Goal: Task Accomplishment & Management: Use online tool/utility

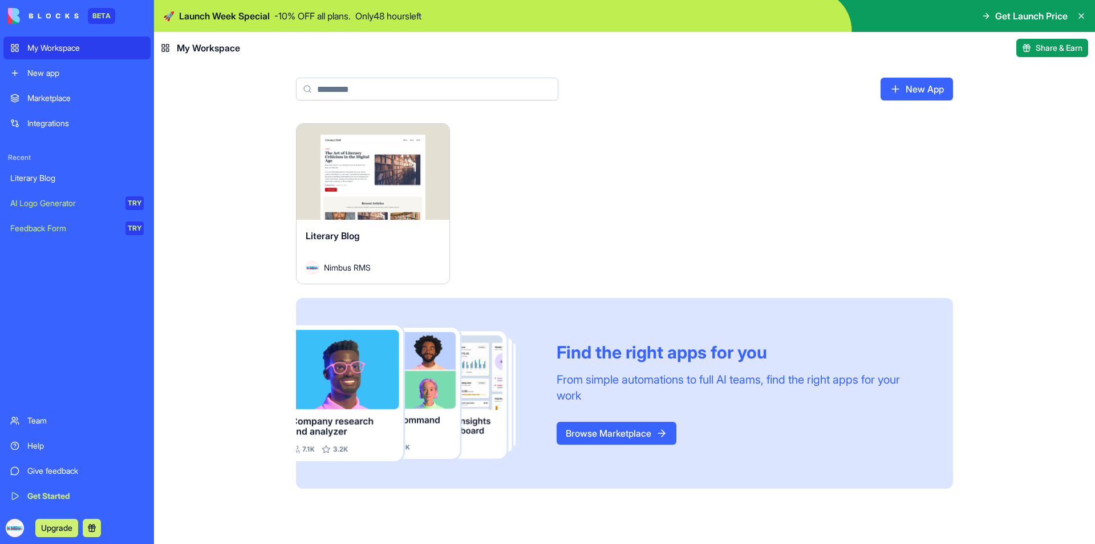
click at [393, 164] on button "Launch" at bounding box center [373, 171] width 86 height 23
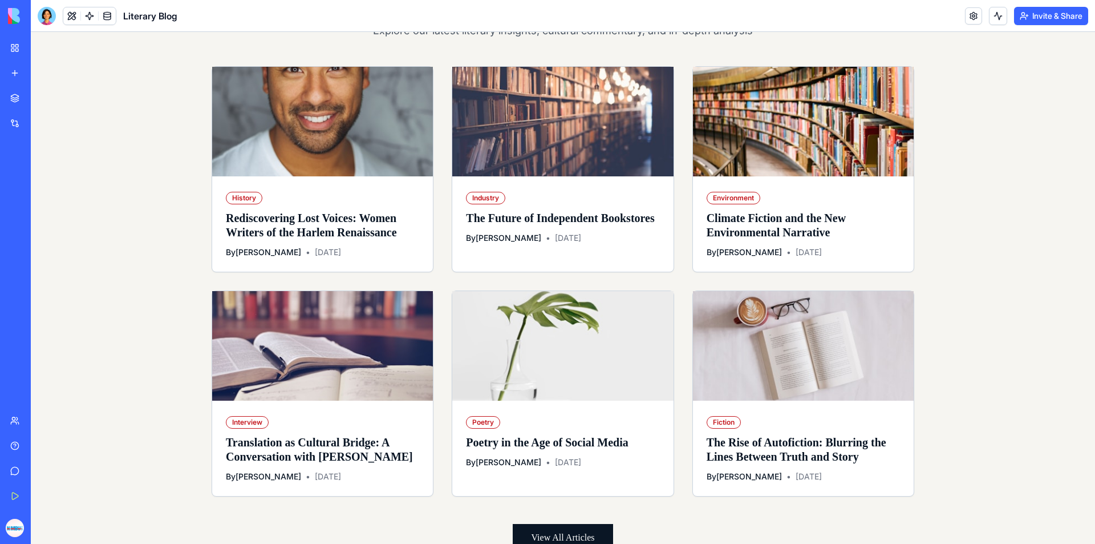
scroll to position [21, 0]
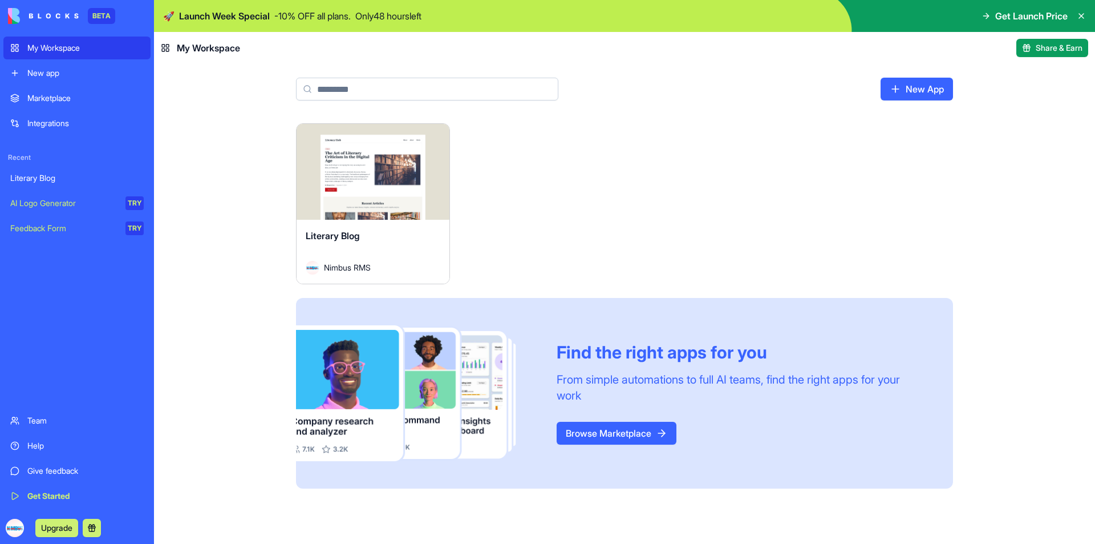
click at [78, 94] on div "Marketplace" at bounding box center [85, 97] width 116 height 11
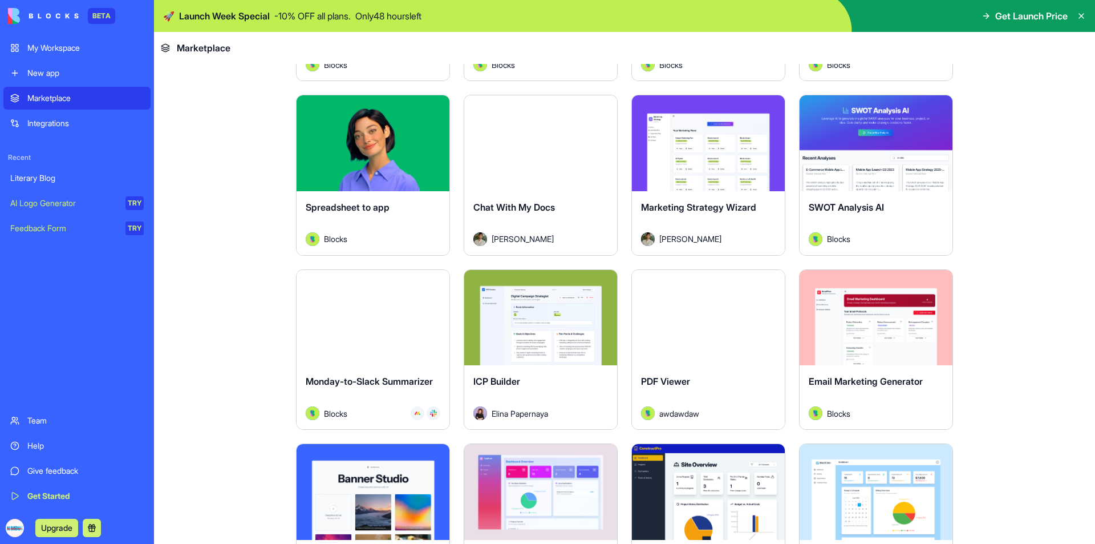
scroll to position [1597, 0]
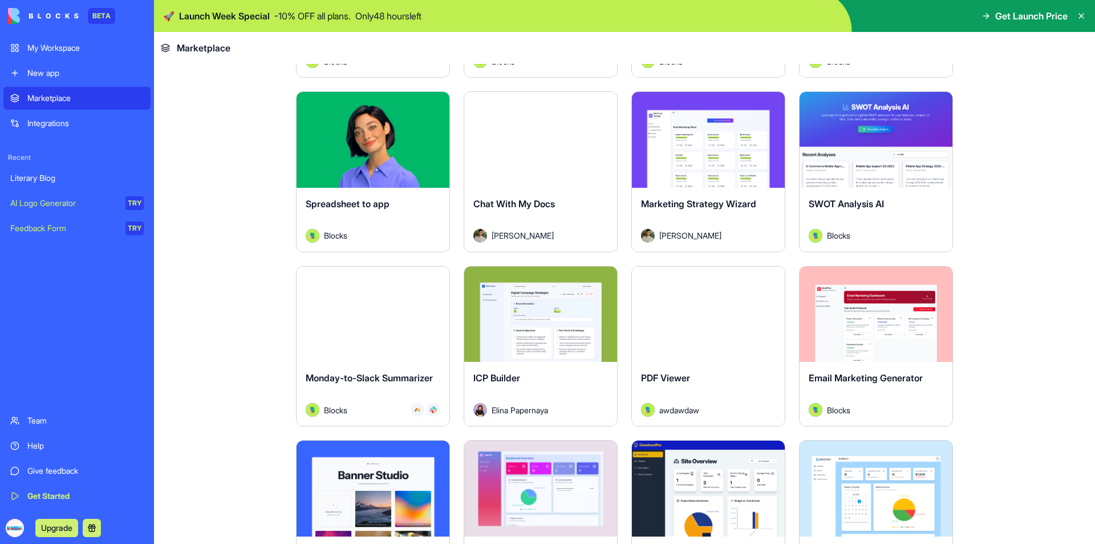
click at [542, 157] on div "Explore" at bounding box center [540, 140] width 153 height 96
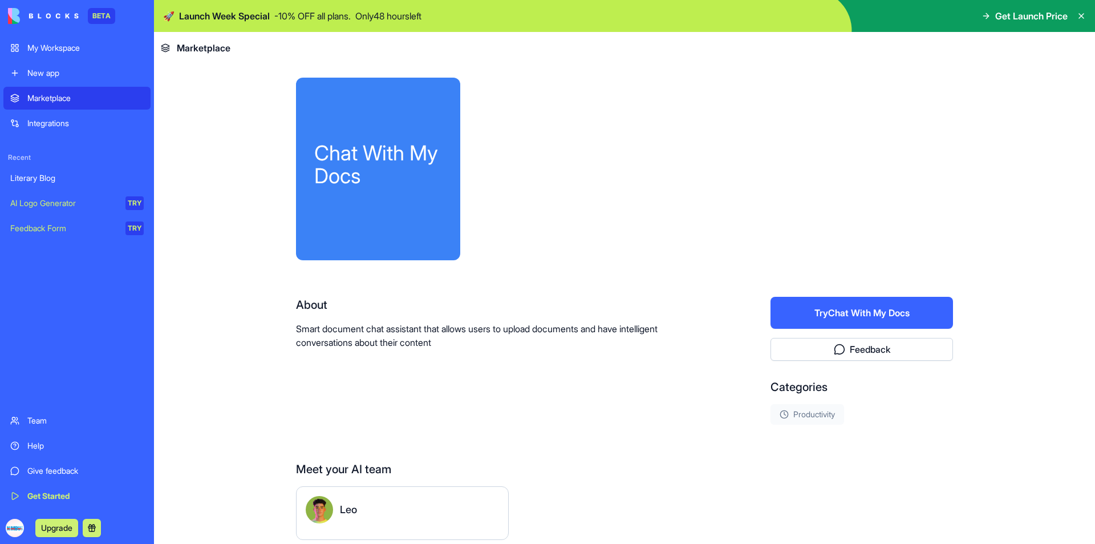
scroll to position [46, 0]
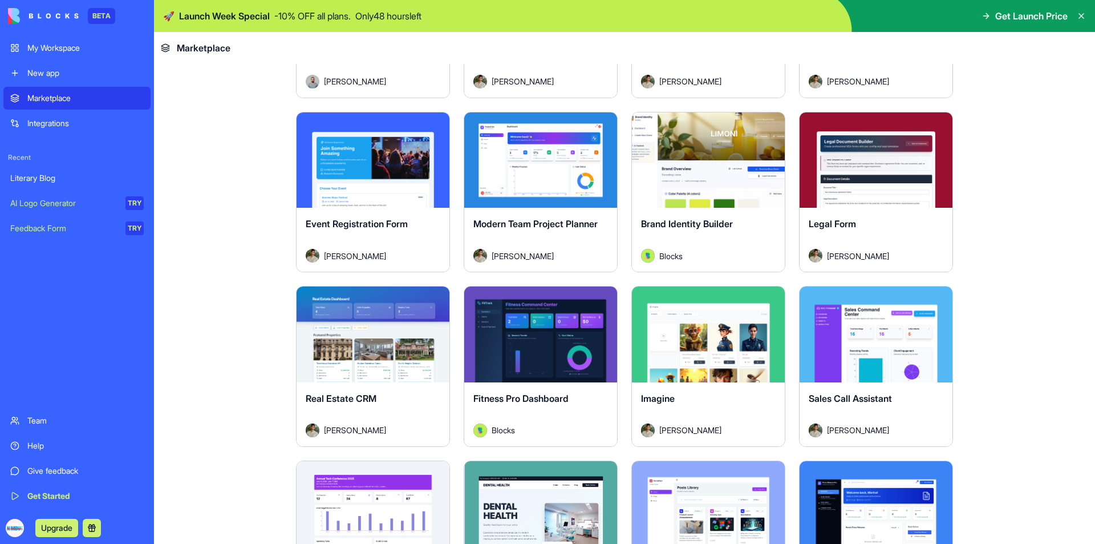
scroll to position [2270, 0]
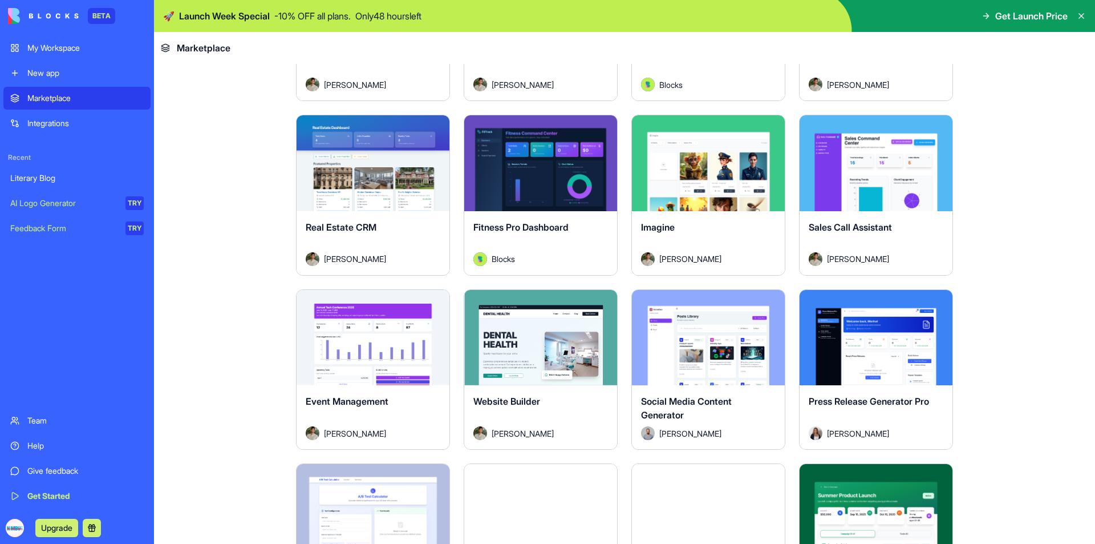
click at [513, 362] on div "Explore" at bounding box center [540, 338] width 153 height 96
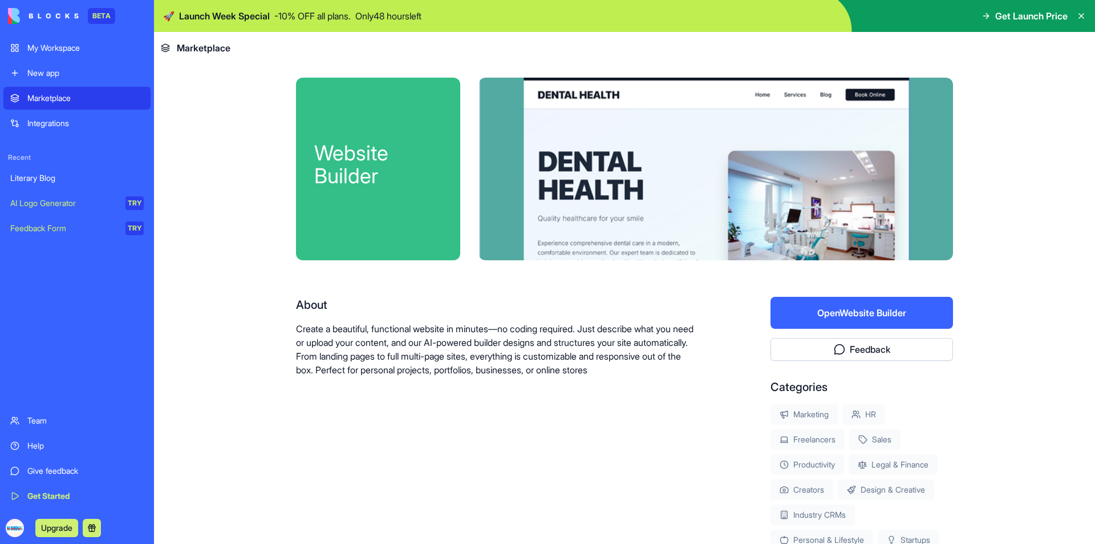
click at [895, 313] on button "Open Website Builder" at bounding box center [861, 313] width 182 height 32
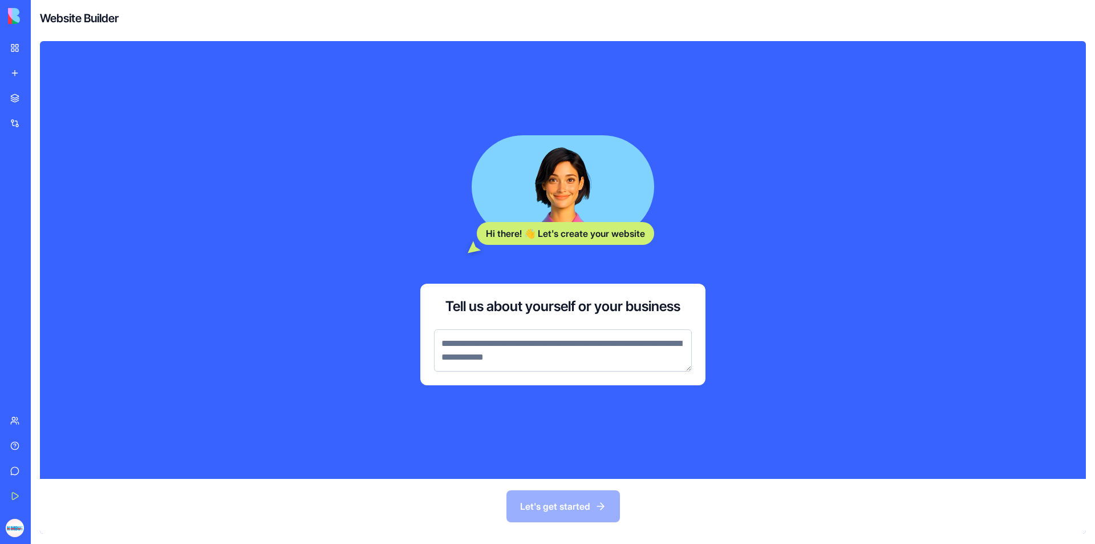
click at [582, 357] on textarea at bounding box center [563, 350] width 258 height 42
drag, startPoint x: 582, startPoint y: 354, endPoint x: 351, endPoint y: 335, distance: 231.7
click at [351, 335] on div "Hi there! 👋 Let's create your website Tell us about yourself or your business" at bounding box center [562, 260] width 511 height 364
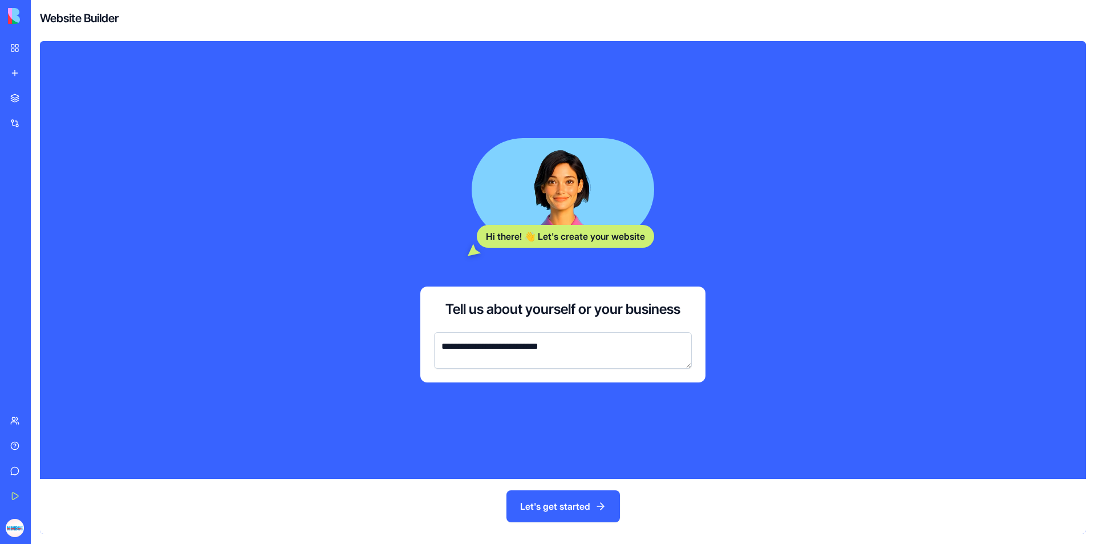
drag, startPoint x: 449, startPoint y: 344, endPoint x: 425, endPoint y: 344, distance: 24.0
click at [425, 344] on div "**********" at bounding box center [562, 334] width 285 height 96
type textarea "**********"
click at [575, 510] on button "Let's get started" at bounding box center [562, 506] width 113 height 32
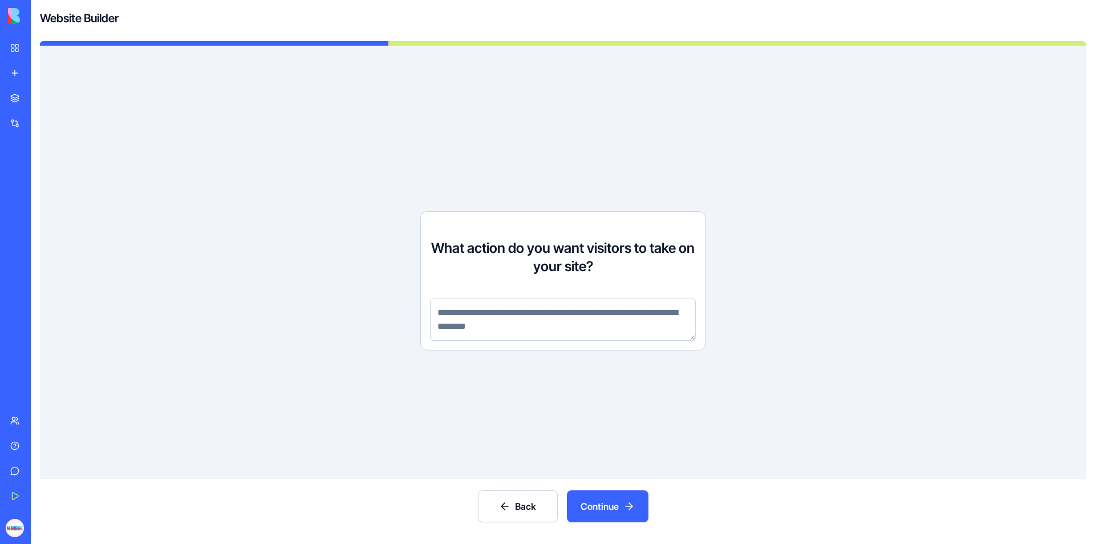
click at [572, 330] on textarea at bounding box center [563, 319] width 266 height 42
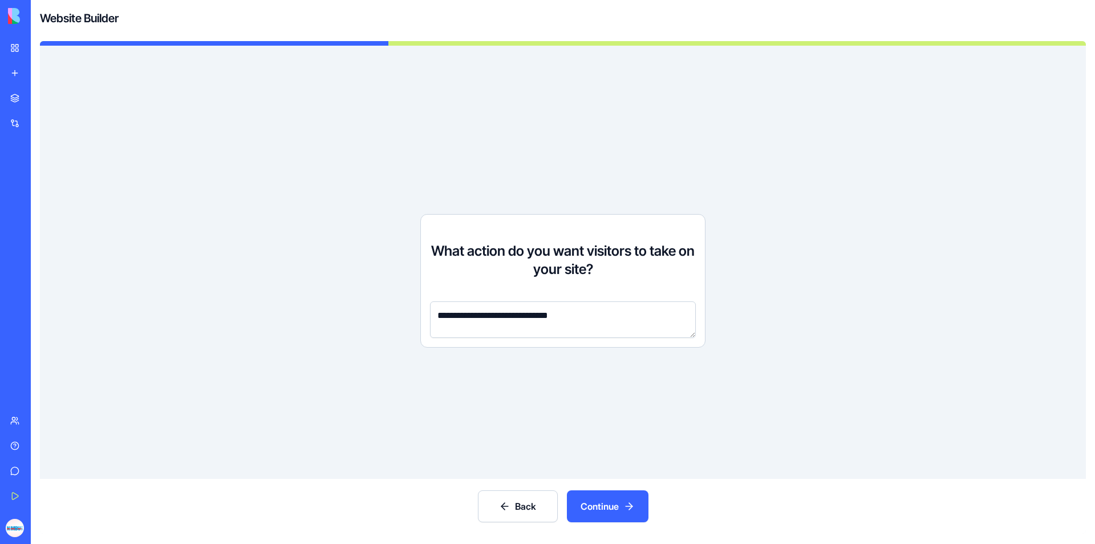
type textarea "**********"
click at [611, 508] on button "Continue" at bounding box center [608, 506] width 82 height 32
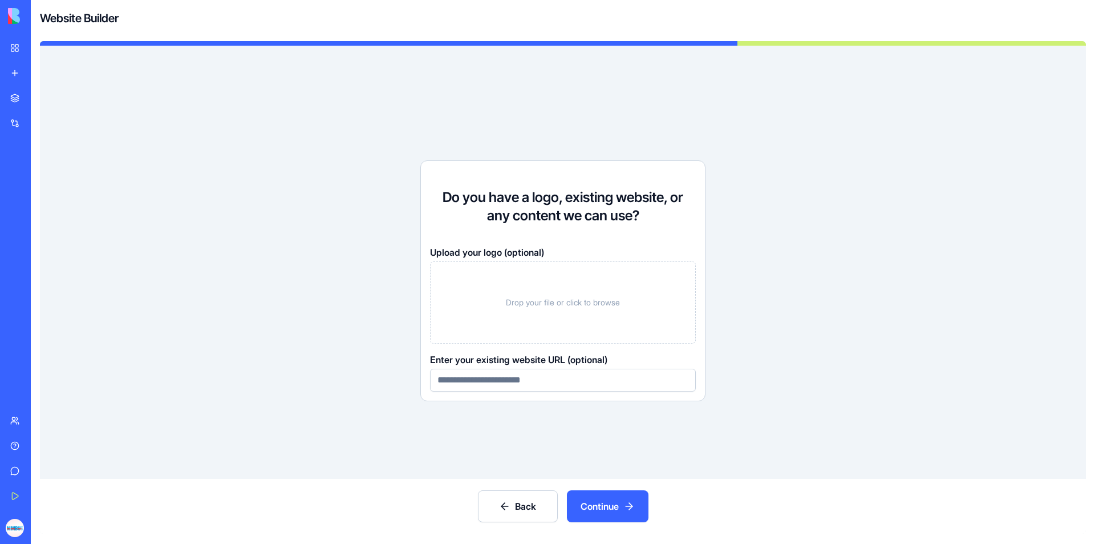
click at [614, 506] on button "Continue" at bounding box center [608, 506] width 82 height 32
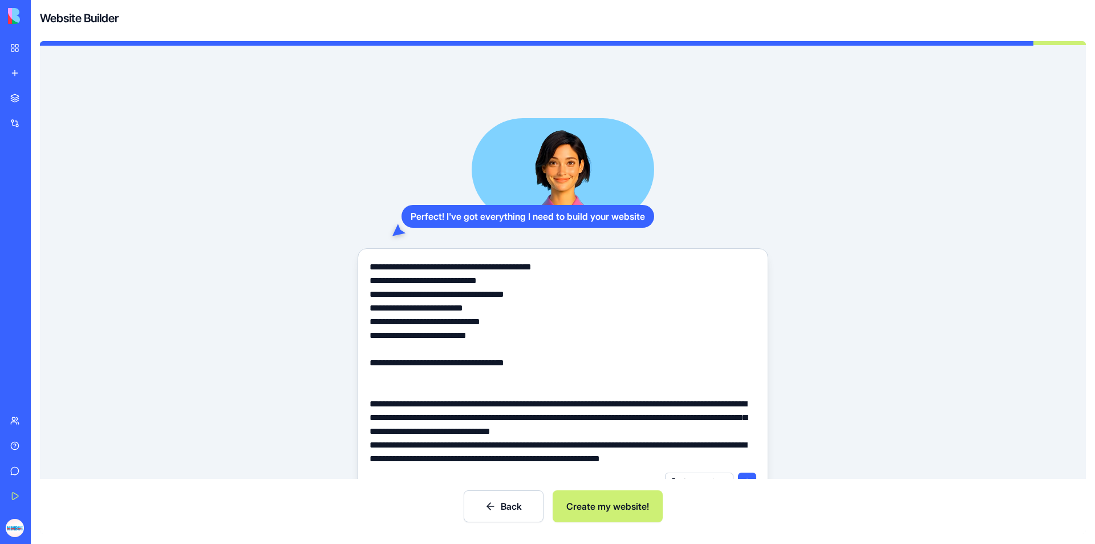
click at [597, 505] on button "Create my website!" at bounding box center [608, 506] width 110 height 32
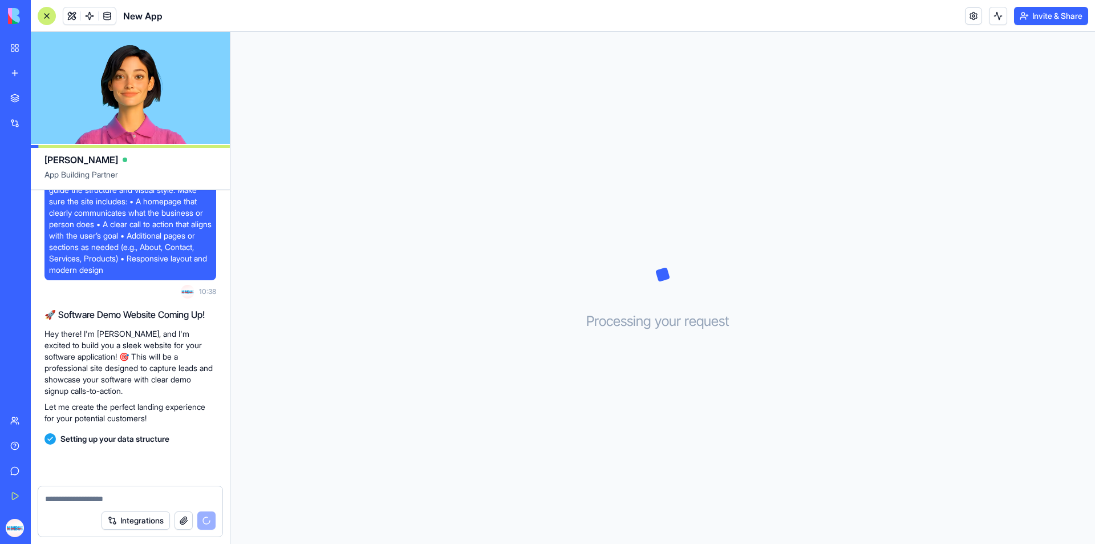
scroll to position [209, 0]
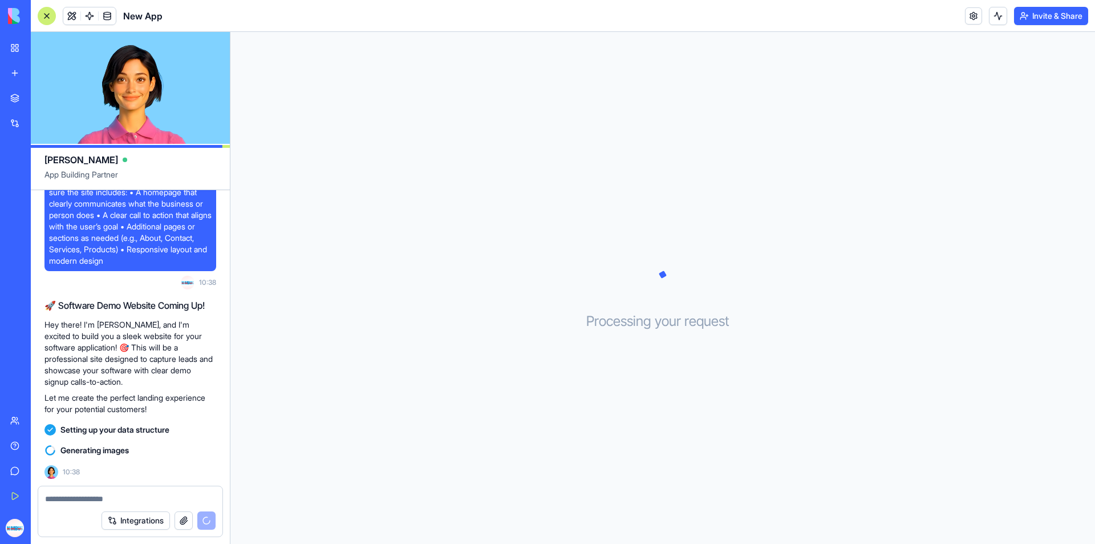
click at [180, 521] on button "button" at bounding box center [184, 520] width 18 height 18
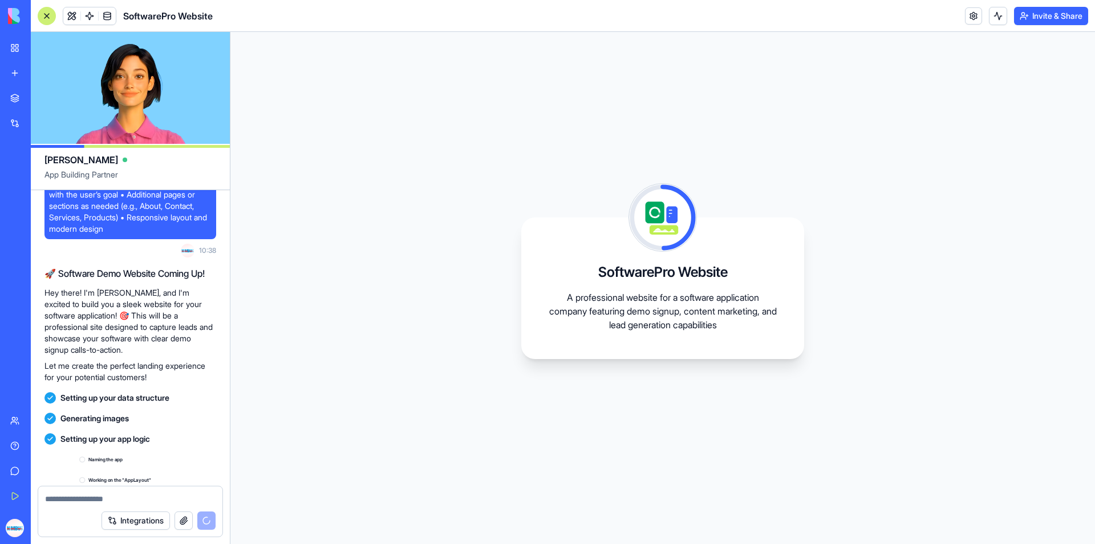
scroll to position [352, 0]
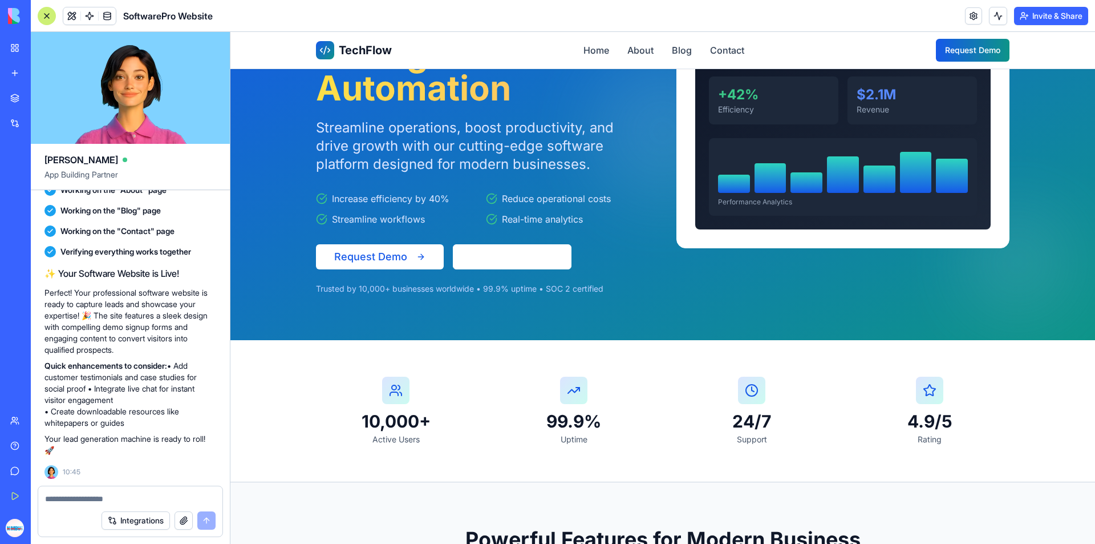
scroll to position [8, 0]
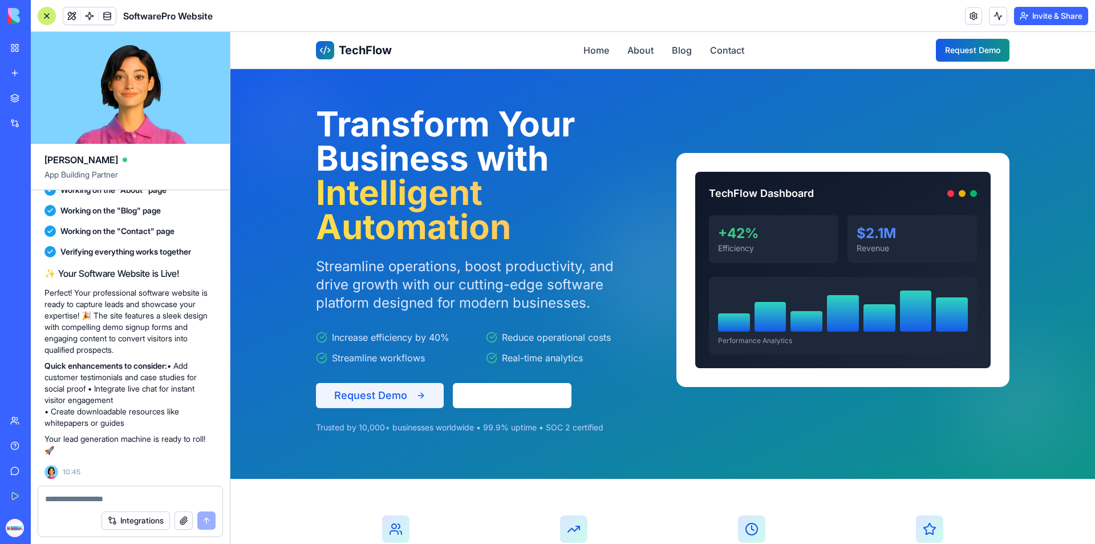
click at [387, 396] on button "Request Demo" at bounding box center [380, 395] width 128 height 25
